Goal: Task Accomplishment & Management: Manage account settings

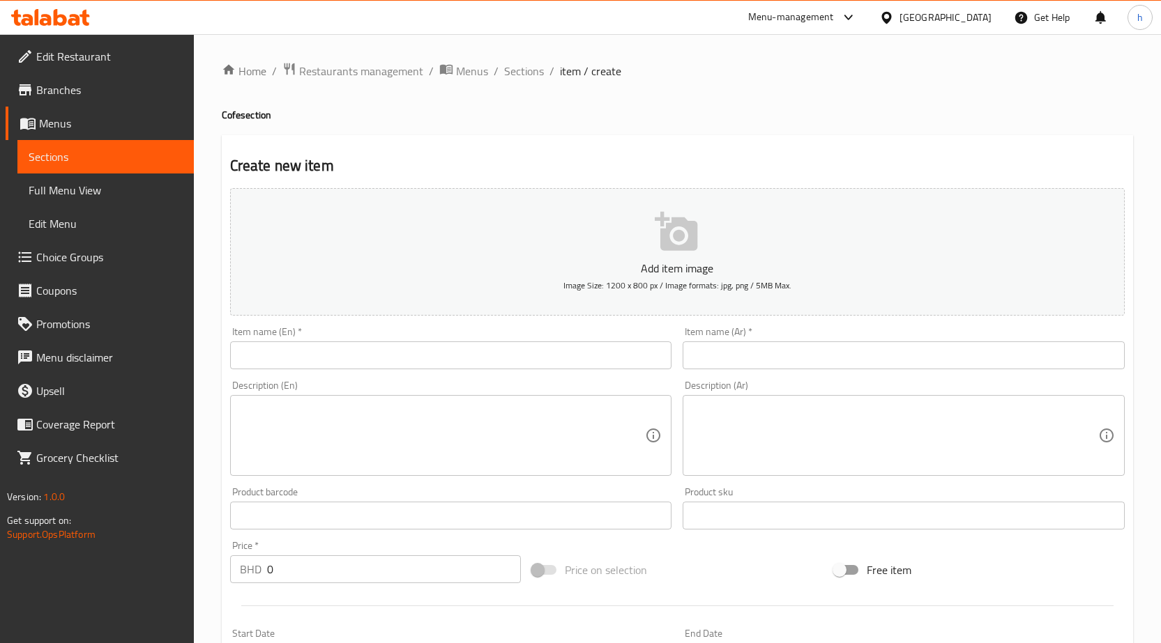
click at [93, 251] on span "Choice Groups" at bounding box center [109, 257] width 146 height 17
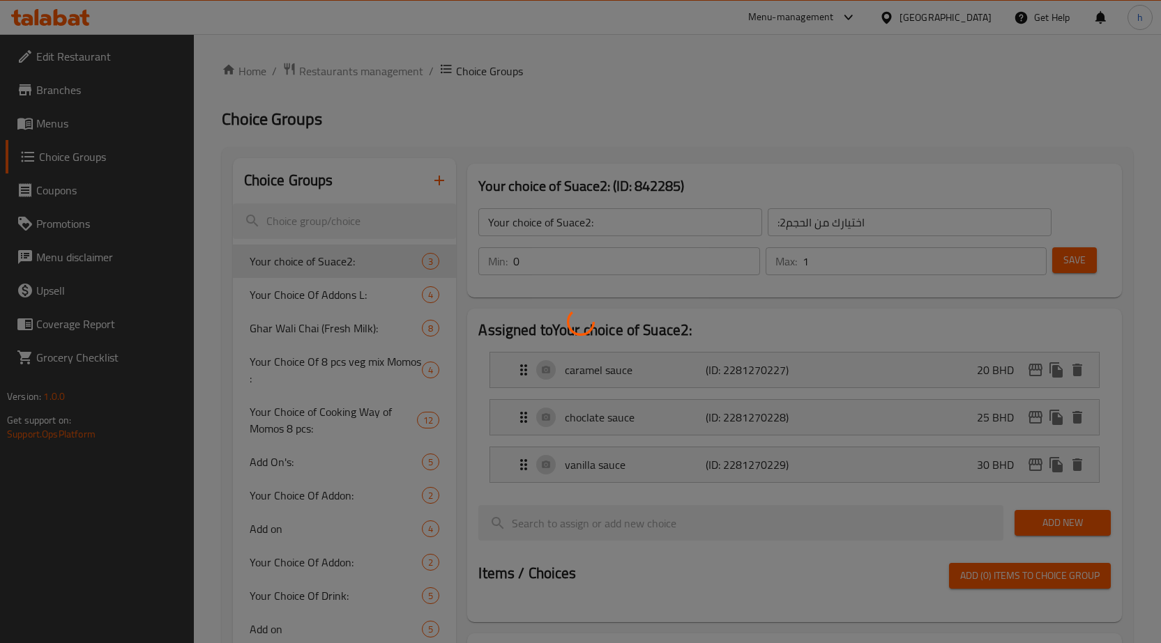
click at [593, 81] on div at bounding box center [580, 321] width 1161 height 643
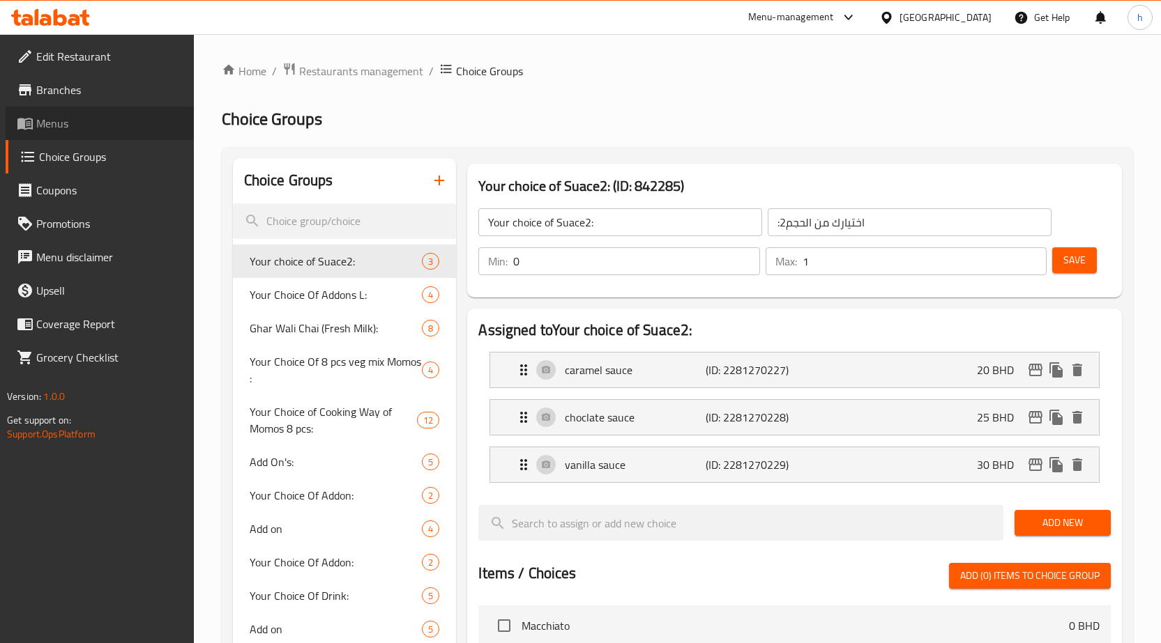
click at [78, 135] on link "Menus" at bounding box center [100, 123] width 188 height 33
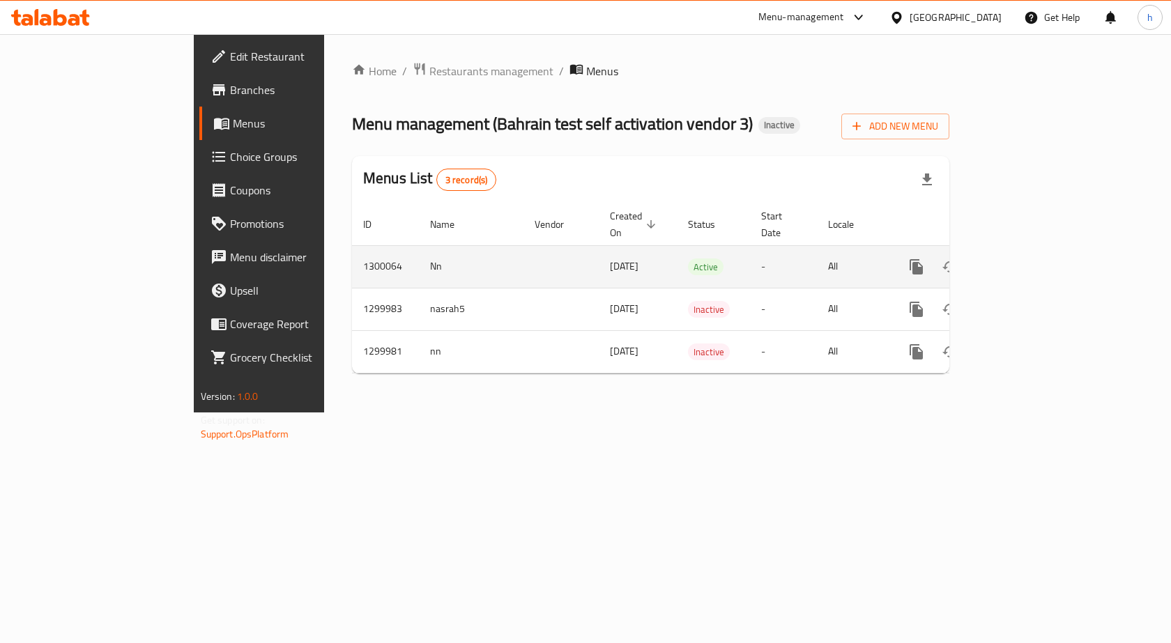
click at [1023, 261] on icon "enhanced table" at bounding box center [1017, 267] width 13 height 13
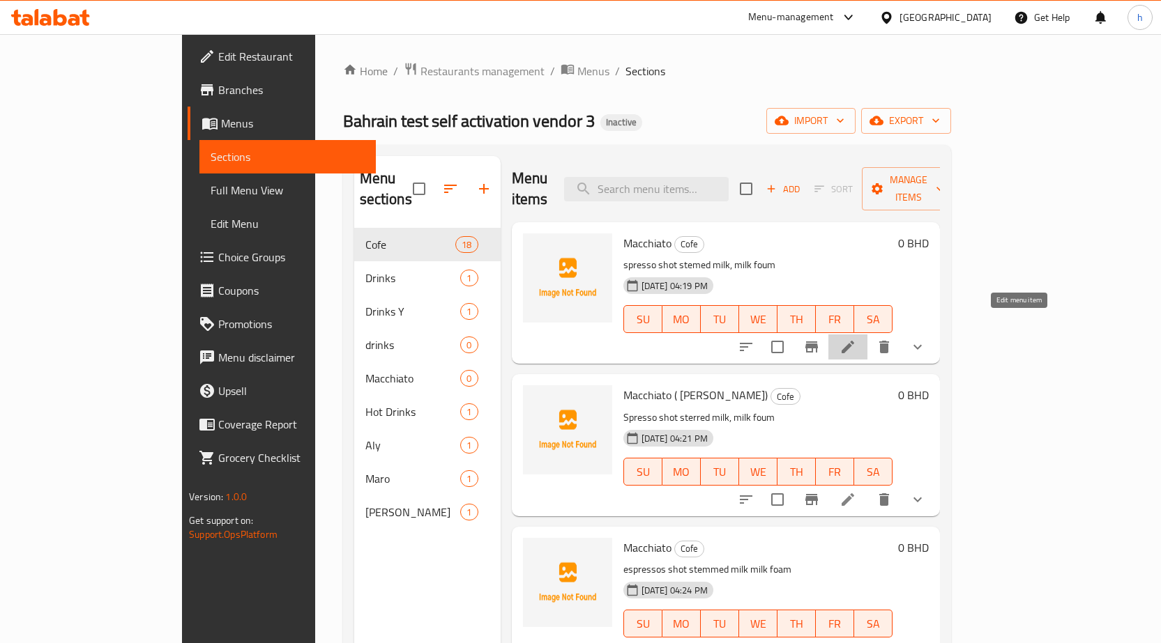
click at [856, 339] on icon at bounding box center [847, 347] width 17 height 17
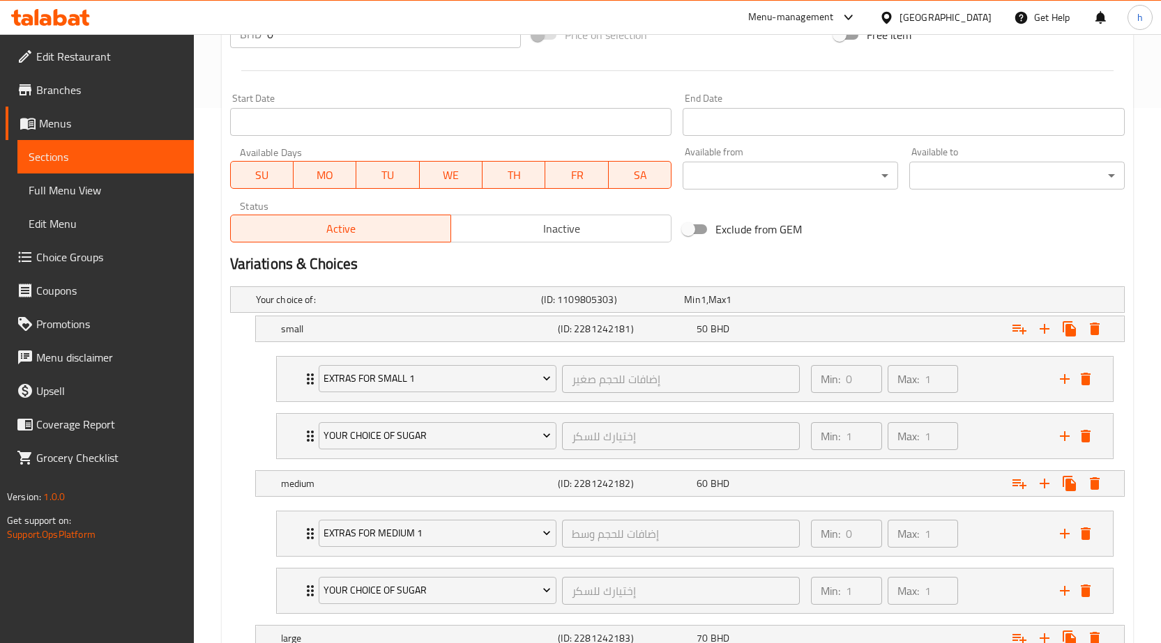
scroll to position [558, 0]
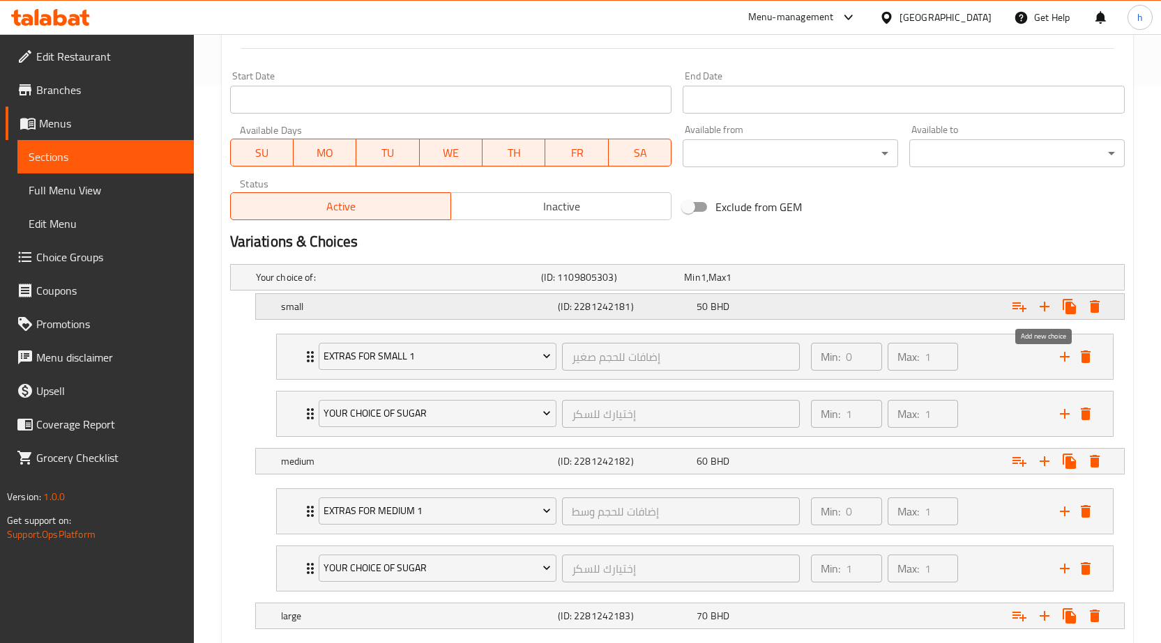
click at [1039, 303] on icon "Expand" at bounding box center [1044, 306] width 17 height 17
click at [1020, 305] on icon "Expand" at bounding box center [1019, 306] width 17 height 17
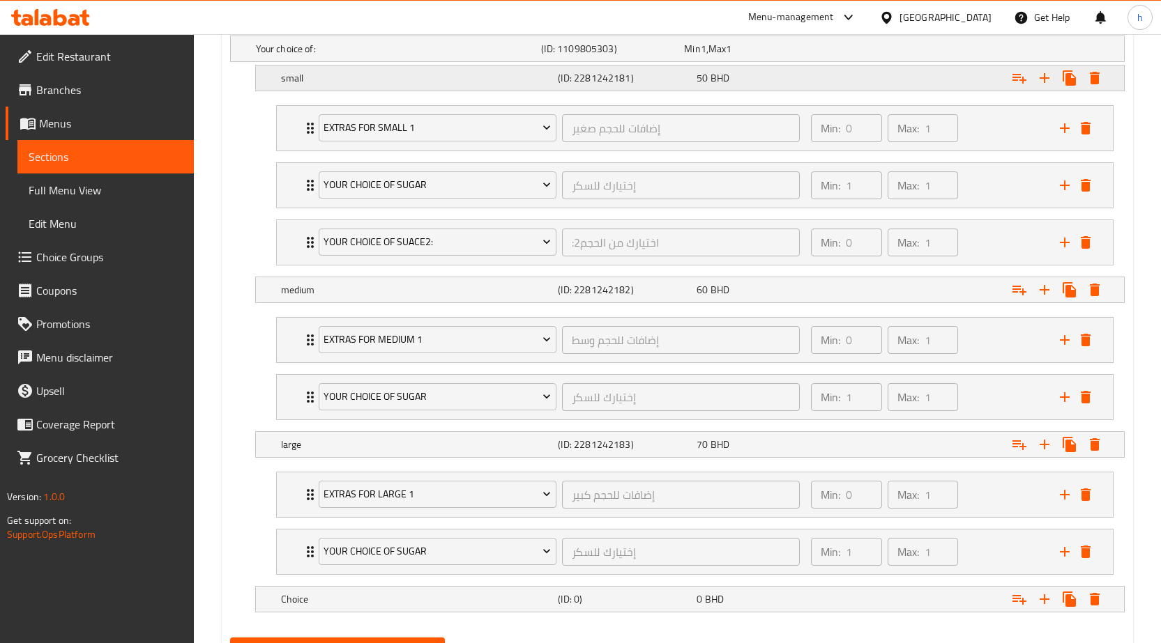
scroll to position [836, 0]
